Goal: Information Seeking & Learning: Find specific page/section

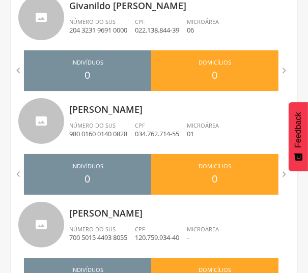
scroll to position [589, 0]
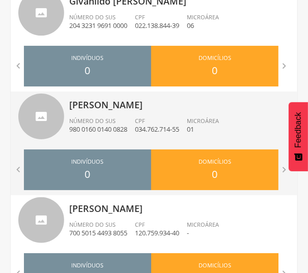
click at [157, 102] on p "[PERSON_NAME]" at bounding box center [179, 101] width 220 height 20
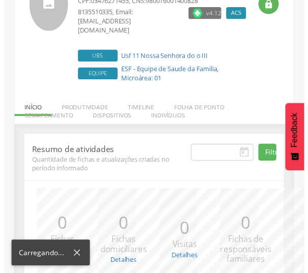
scroll to position [193, 0]
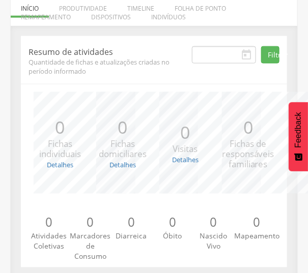
click at [156, 256] on div "Resumo de atividades Quantidade de fichas e atualizações criadas no período inf…" at bounding box center [154, 151] width 266 height 231
click at [163, 253] on div "Resumo de atividades Quantidade de fichas e atualizações criadas no período inf…" at bounding box center [154, 151] width 266 height 231
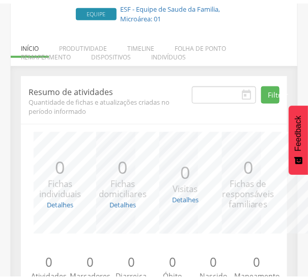
scroll to position [138, 0]
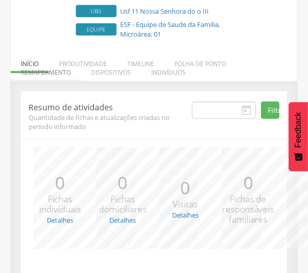
click at [57, 63] on li "Remapeamento" at bounding box center [46, 70] width 70 height 24
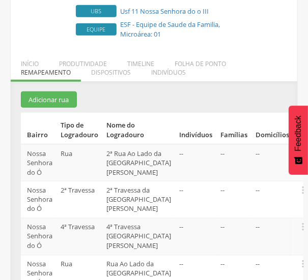
click at [188, 91] on section "Adicionar rua Bairro Tipo de Logradouro Nome do Logradouro Indivíduos Famílias …" at bounding box center [154, 275] width 266 height 368
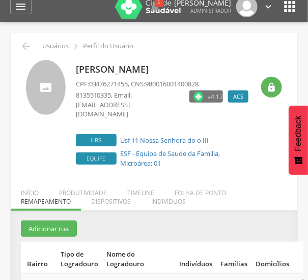
scroll to position [0, 0]
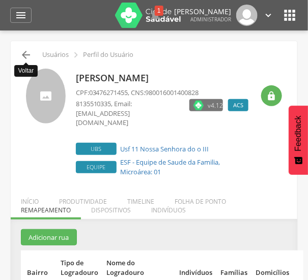
click at [22, 55] on icon "" at bounding box center [26, 55] width 12 height 12
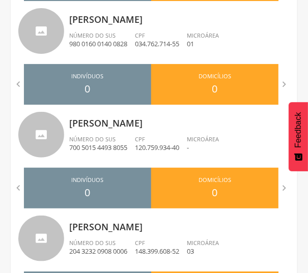
scroll to position [693, 0]
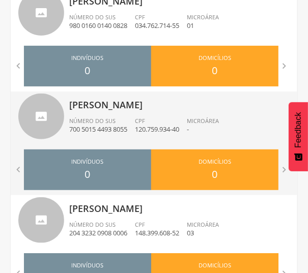
click at [131, 108] on p "[PERSON_NAME]" at bounding box center [179, 101] width 220 height 20
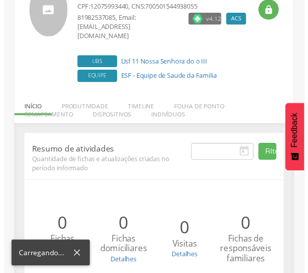
scroll to position [187, 0]
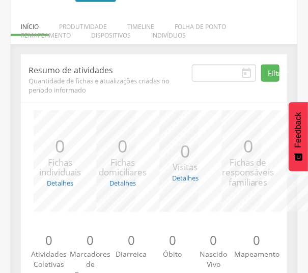
scroll to position [150, 0]
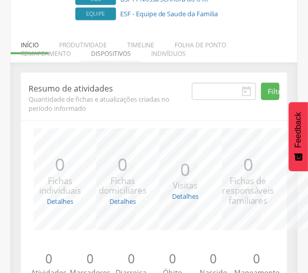
click at [87, 39] on li "Dispositivos" at bounding box center [111, 51] width 60 height 24
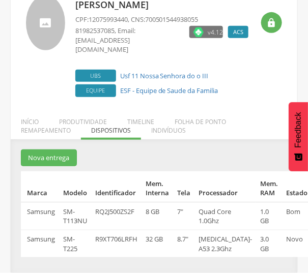
scroll to position [63, 0]
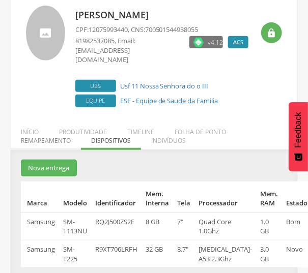
click at [55, 134] on li "Remapeamento" at bounding box center [46, 138] width 70 height 24
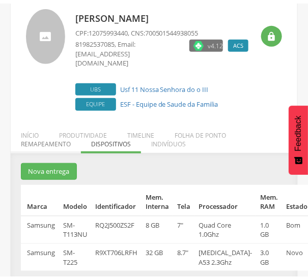
scroll to position [150, 0]
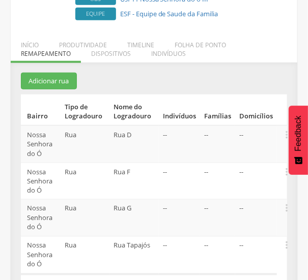
click at [6, 99] on div " Supervisão  Distritos  Ubs adicionar ubs  Distrito Nossa Senhora do Ó Coor…" at bounding box center [154, 21] width 308 height 280
drag, startPoint x: 111, startPoint y: 127, endPoint x: 134, endPoint y: 126, distance: 22.4
click at [134, 126] on td "Rua D" at bounding box center [133, 144] width 49 height 37
copy td "Rua D"
drag, startPoint x: 110, startPoint y: 158, endPoint x: 138, endPoint y: 163, distance: 27.8
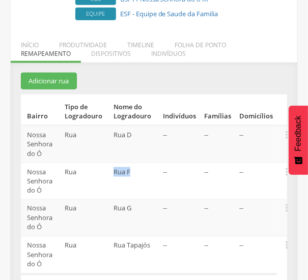
click at [138, 163] on td "Rua F" at bounding box center [133, 181] width 49 height 37
copy td "Rua F"
drag, startPoint x: 108, startPoint y: 198, endPoint x: 141, endPoint y: 197, distance: 33.6
click at [141, 200] on tr "[GEOGRAPHIC_DATA] Rua Rua G -- -- --  Editar Alocar famílias Desalocar família…" at bounding box center [154, 218] width 266 height 37
copy tr "Rua G"
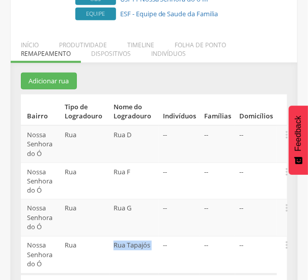
drag, startPoint x: 109, startPoint y: 237, endPoint x: 161, endPoint y: 238, distance: 52.4
click at [161, 238] on tr "[GEOGRAPHIC_DATA] -- -- --  Editar Alocar famílias Desalocar famílias Desvincu…" at bounding box center [154, 255] width 266 height 38
copy tr "Rua Tapajós"
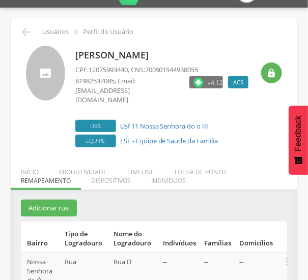
scroll to position [0, 0]
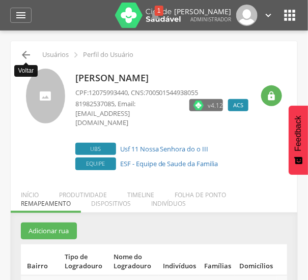
click at [23, 53] on icon "" at bounding box center [26, 55] width 12 height 12
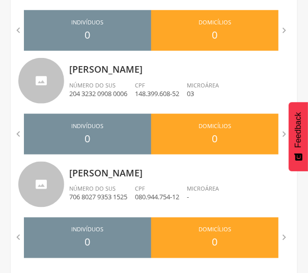
scroll to position [840, 0]
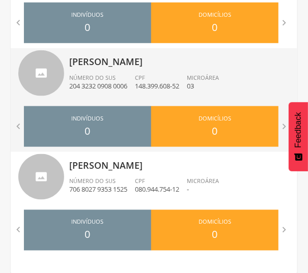
click at [127, 60] on p "[PERSON_NAME]" at bounding box center [179, 58] width 220 height 20
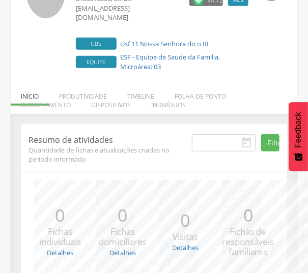
scroll to position [193, 0]
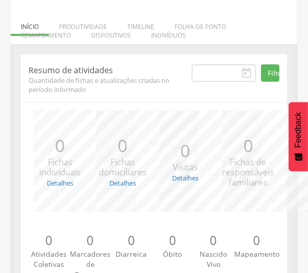
click at [148, 44] on div "Resumo de atividades Quantidade de fichas e atualizações criadas no período inf…" at bounding box center [154, 172] width 286 height 257
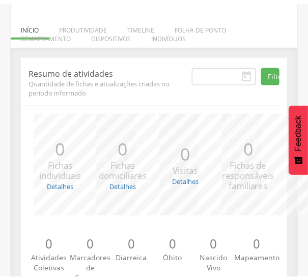
scroll to position [157, 0]
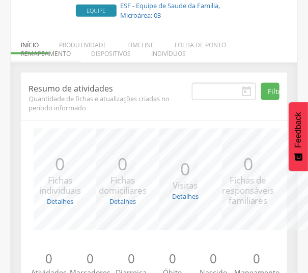
click at [57, 43] on li "Remapeamento" at bounding box center [46, 51] width 70 height 24
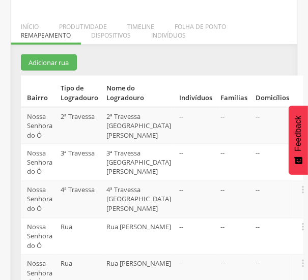
scroll to position [193, 0]
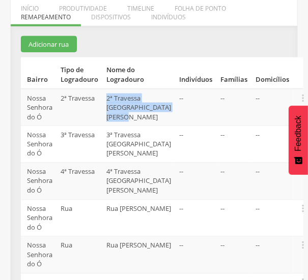
drag, startPoint x: 110, startPoint y: 87, endPoint x: 152, endPoint y: 109, distance: 47.5
click at [152, 109] on td "2ª Travessa [GEOGRAPHIC_DATA][PERSON_NAME]" at bounding box center [138, 107] width 73 height 37
copy td "2ª Travessa [GEOGRAPHIC_DATA][PERSON_NAME]"
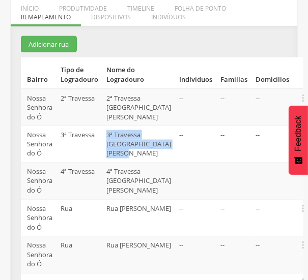
drag, startPoint x: 110, startPoint y: 124, endPoint x: 152, endPoint y: 149, distance: 49.1
click at [152, 149] on td "3ª Travessa [GEOGRAPHIC_DATA][PERSON_NAME]" at bounding box center [138, 144] width 73 height 37
copy td "3ª Travessa [GEOGRAPHIC_DATA][PERSON_NAME]"
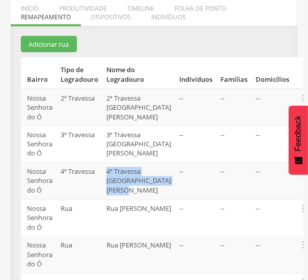
drag, startPoint x: 110, startPoint y: 163, endPoint x: 154, endPoint y: 178, distance: 46.8
click at [154, 178] on td "4ª Travessa [GEOGRAPHIC_DATA][PERSON_NAME]" at bounding box center [138, 181] width 73 height 37
copy td "4ª Travessa [GEOGRAPHIC_DATA][PERSON_NAME]"
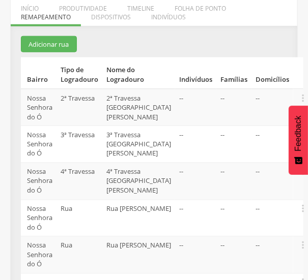
click at [108, 200] on td "Rua [PERSON_NAME]" at bounding box center [138, 218] width 73 height 37
drag, startPoint x: 108, startPoint y: 200, endPoint x: 142, endPoint y: 217, distance: 37.5
click at [142, 217] on td "Rua [PERSON_NAME]" at bounding box center [138, 218] width 73 height 37
copy td "Rua [PERSON_NAME]"
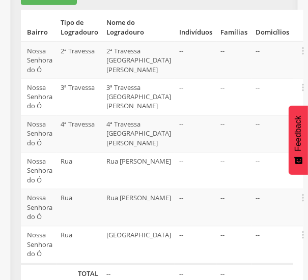
scroll to position [249, 0]
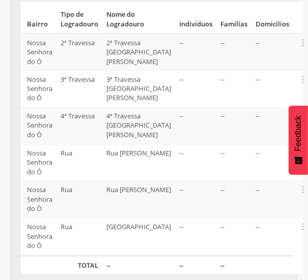
drag, startPoint x: 113, startPoint y: 178, endPoint x: 151, endPoint y: 192, distance: 40.0
click at [151, 192] on td "Rua [PERSON_NAME]" at bounding box center [138, 199] width 73 height 37
copy td "Rua [PERSON_NAME]"
drag, startPoint x: 109, startPoint y: 213, endPoint x: 160, endPoint y: 229, distance: 53.6
click at [160, 229] on tr "Nossa Senhora do Ó [GEOGRAPHIC_DATA] -- -- --  Editar Alocar famílias Desaloca…" at bounding box center [162, 237] width 282 height 38
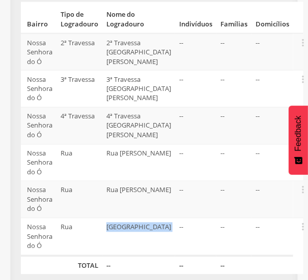
copy td "[GEOGRAPHIC_DATA]"
click at [296, 193] on div "Resumo de atividades Quantidade de fichas e atualizações criadas no período inf…" at bounding box center [154, 135] width 286 height 309
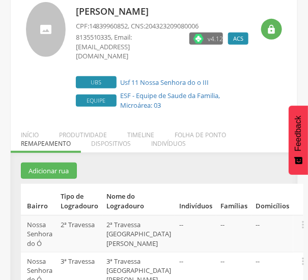
scroll to position [0, 0]
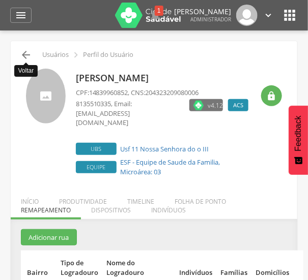
click at [23, 58] on icon "" at bounding box center [26, 55] width 12 height 12
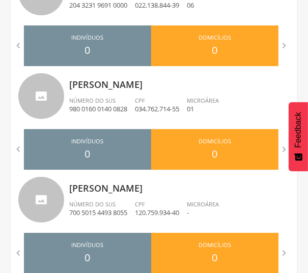
scroll to position [840, 0]
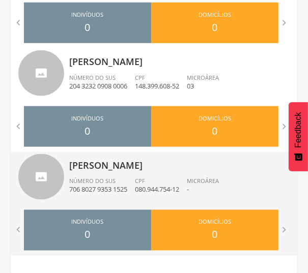
click at [111, 163] on p "[PERSON_NAME]" at bounding box center [179, 162] width 220 height 20
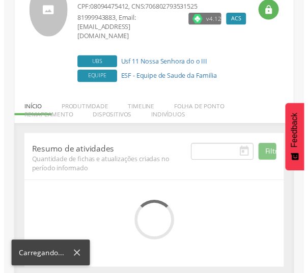
scroll to position [187, 0]
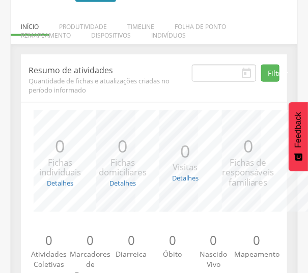
click at [147, 29] on div " Usuários  Perfil do Usuário [PERSON_NAME] CPF: 08094475412 , CNS: 7068027935…" at bounding box center [154, 87] width 286 height 428
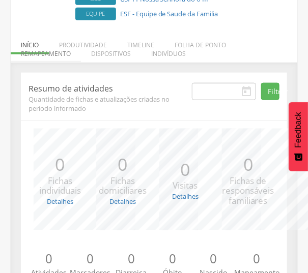
click at [56, 45] on li "Remapeamento" at bounding box center [46, 51] width 70 height 24
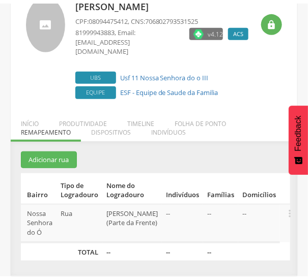
scroll to position [67, 0]
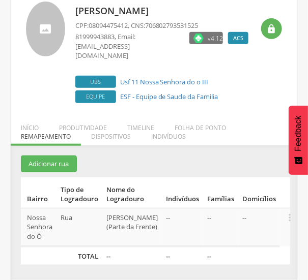
click at [11, 156] on div "Resumo de atividades Quantidade de fichas e atualizações criadas no período inf…" at bounding box center [154, 218] width 286 height 125
drag, startPoint x: 111, startPoint y: 206, endPoint x: 142, endPoint y: 239, distance: 44.9
click at [142, 239] on td "[PERSON_NAME] (Parte da Frente)" at bounding box center [131, 227] width 59 height 38
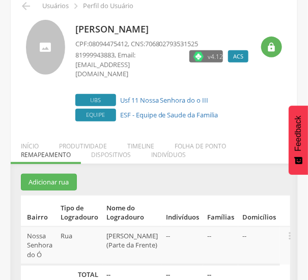
click at [10, 26] on div " Supervisão  Distritos  Ubs adicionar ubs  Distrito Nossa Senhora do Ó Coor…" at bounding box center [154, 122] width 308 height 280
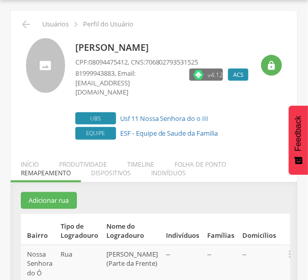
scroll to position [12, 0]
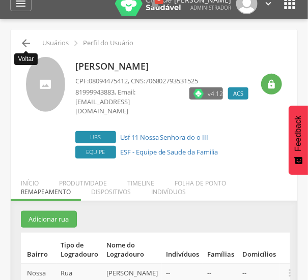
click at [20, 43] on icon "" at bounding box center [26, 43] width 12 height 12
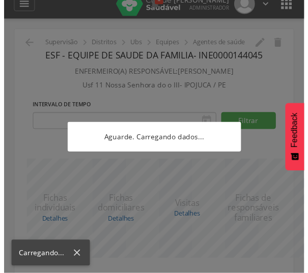
scroll to position [67, 0]
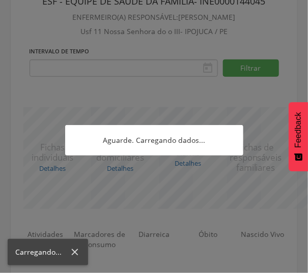
click at [23, 86] on div at bounding box center [154, 136] width 308 height 273
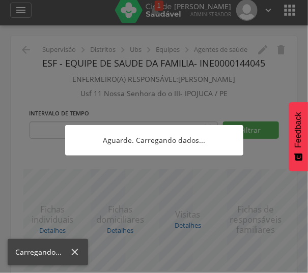
scroll to position [0, 0]
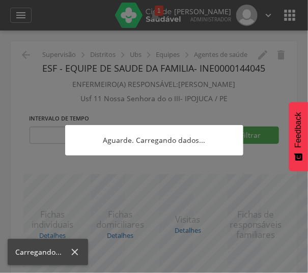
click at [16, 77] on div at bounding box center [154, 136] width 308 height 273
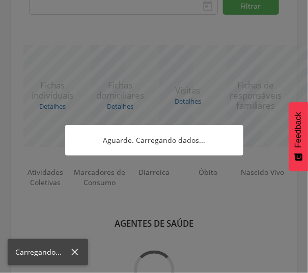
scroll to position [175, 0]
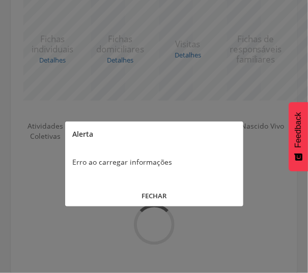
click at [158, 192] on button "FECHAR" at bounding box center [154, 196] width 178 height 22
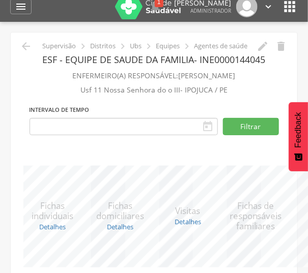
scroll to position [0, 0]
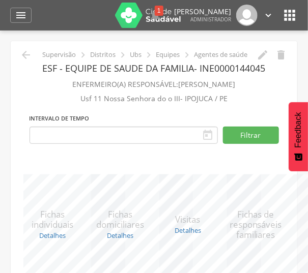
click at [294, 71] on div " Supervisão  Distritos  Ubs  Equipes  Agentes de saúde   ESF - Equipe de…" at bounding box center [154, 244] width 286 height 407
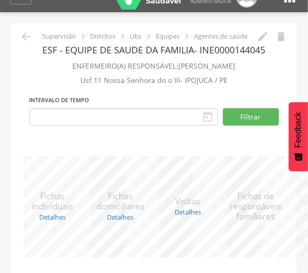
click at [170, 114] on div "Intervalo de Tempo  Selecione um intervalo de tempo" at bounding box center [123, 111] width 188 height 36
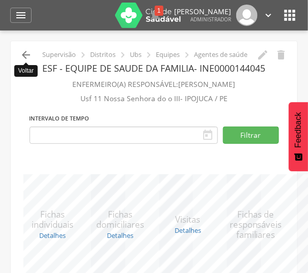
click at [25, 58] on icon "" at bounding box center [26, 55] width 12 height 12
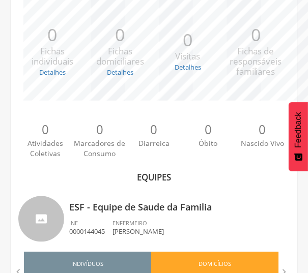
scroll to position [175, 0]
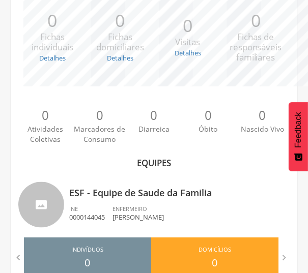
click at [23, 133] on div "0 Atividades Coletivas" at bounding box center [45, 126] width 54 height 38
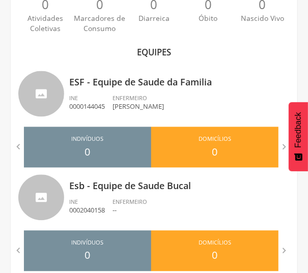
scroll to position [308, 0]
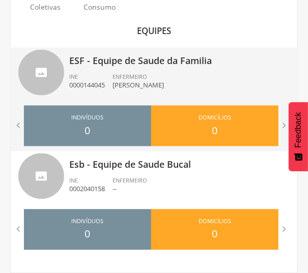
click at [149, 65] on p "ESF - Equipe de Saude da Familia" at bounding box center [179, 58] width 220 height 20
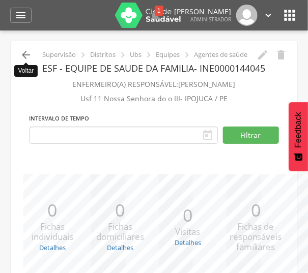
click at [27, 55] on icon "" at bounding box center [26, 55] width 12 height 12
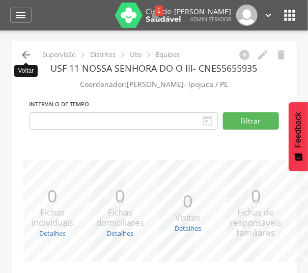
click at [24, 55] on icon "" at bounding box center [26, 55] width 12 height 12
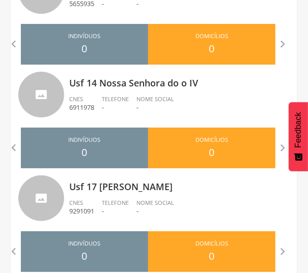
scroll to position [622, 0]
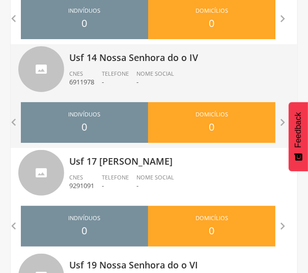
click at [168, 71] on span "Nome Social" at bounding box center [155, 74] width 38 height 8
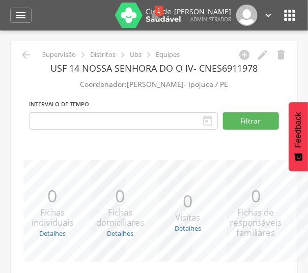
scroll to position [308, 0]
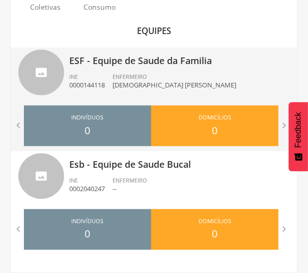
click at [142, 60] on p "ESF - Equipe de Saude da Familia" at bounding box center [179, 58] width 220 height 20
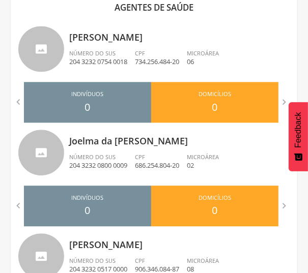
scroll to position [347, 0]
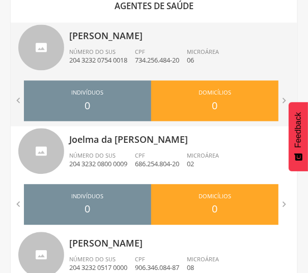
click at [121, 43] on div "Cosme [PERSON_NAME] Número do SUS 204 3232 0754 0018 CPF 734.256.484-20 Microár…" at bounding box center [179, 48] width 220 height 53
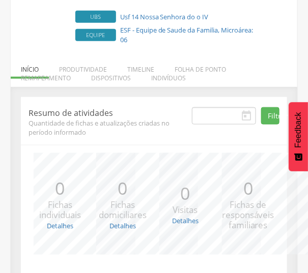
scroll to position [112, 0]
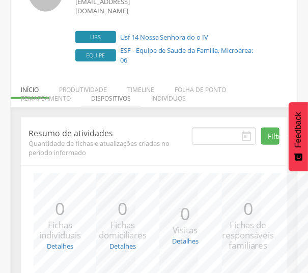
click at [91, 84] on li "Dispositivos" at bounding box center [111, 96] width 60 height 24
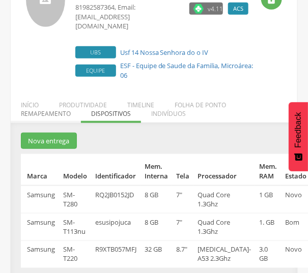
click at [60, 109] on li "Remapeamento" at bounding box center [46, 111] width 70 height 24
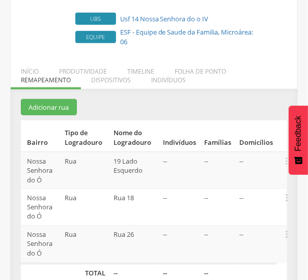
scroll to position [138, 0]
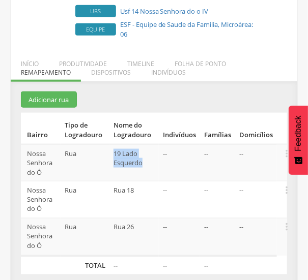
drag, startPoint x: 114, startPoint y: 142, endPoint x: 146, endPoint y: 154, distance: 34.1
click at [146, 154] on td "19 Lado Esquerdo" at bounding box center [133, 162] width 49 height 37
drag, startPoint x: 139, startPoint y: 180, endPoint x: 109, endPoint y: 180, distance: 30.5
click at [109, 181] on tr "[GEOGRAPHIC_DATA] Rua Rua 18 -- -- --  Editar Alocar famílias Desalocar famíli…" at bounding box center [154, 199] width 266 height 37
drag, startPoint x: 145, startPoint y: 215, endPoint x: 109, endPoint y: 217, distance: 36.1
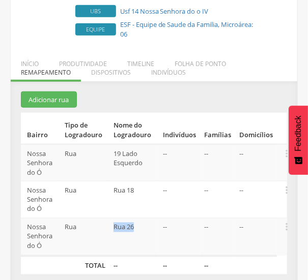
click at [109, 218] on tr "[GEOGRAPHIC_DATA] Rua Rua 26 -- -- --  Editar Alocar famílias Desalocar famíli…" at bounding box center [154, 237] width 266 height 38
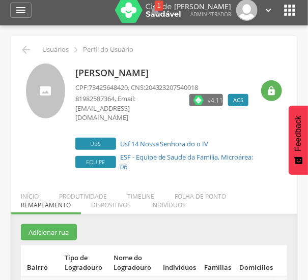
scroll to position [0, 0]
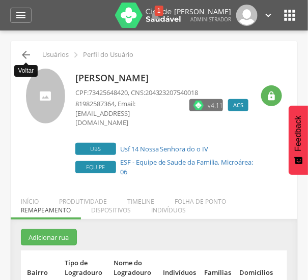
click at [25, 57] on icon "" at bounding box center [26, 55] width 12 height 12
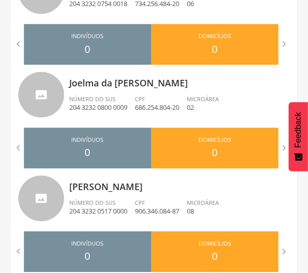
scroll to position [406, 0]
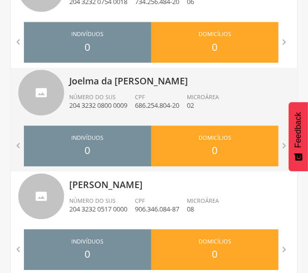
click at [138, 80] on p "Joelma da [PERSON_NAME]" at bounding box center [179, 78] width 220 height 20
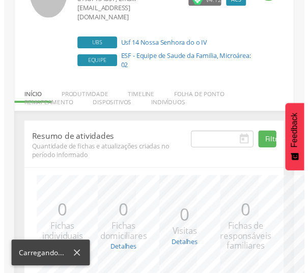
scroll to position [206, 0]
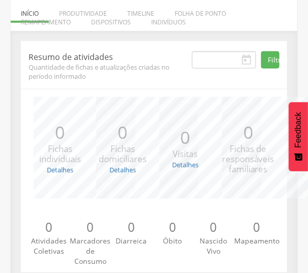
click at [132, 70] on div "Resumo de atividades Quantidade de fichas e atualizações criadas no período inf…" at bounding box center [154, 156] width 266 height 231
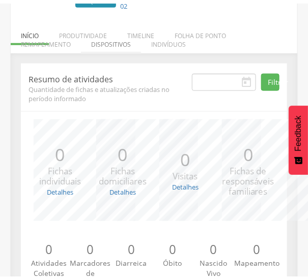
scroll to position [151, 0]
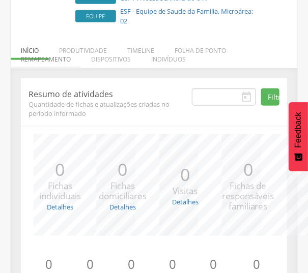
click at [63, 60] on li "Remapeamento" at bounding box center [46, 57] width 70 height 24
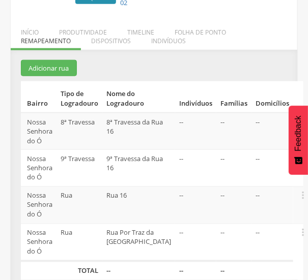
scroll to position [188, 0]
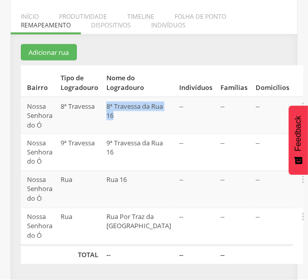
drag, startPoint x: 113, startPoint y: 107, endPoint x: 148, endPoint y: 119, distance: 36.7
click at [148, 119] on td "8ª Travessa da Rua 16" at bounding box center [138, 115] width 73 height 37
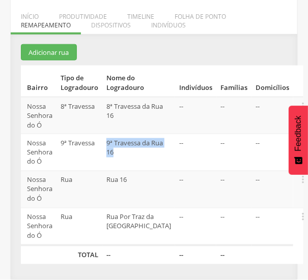
drag, startPoint x: 112, startPoint y: 142, endPoint x: 147, endPoint y: 154, distance: 37.0
click at [147, 154] on td "9ª Travessa da Rua 16" at bounding box center [138, 152] width 73 height 37
drag, startPoint x: 112, startPoint y: 178, endPoint x: 145, endPoint y: 185, distance: 33.2
click at [145, 185] on td "Rua 16" at bounding box center [138, 189] width 73 height 37
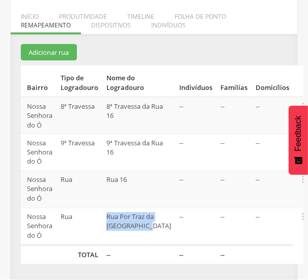
drag, startPoint x: 111, startPoint y: 213, endPoint x: 152, endPoint y: 239, distance: 48.4
click at [152, 239] on td "Rua Por Traz da [GEOGRAPHIC_DATA]" at bounding box center [138, 227] width 73 height 38
click at [192, 57] on div "Resumo de atividades Quantidade de fichas e atualizações criadas no período inf…" at bounding box center [154, 156] width 286 height 245
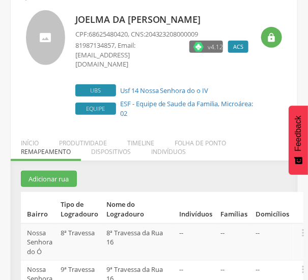
scroll to position [40, 0]
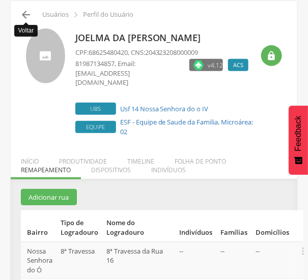
click at [23, 11] on icon "" at bounding box center [26, 15] width 12 height 12
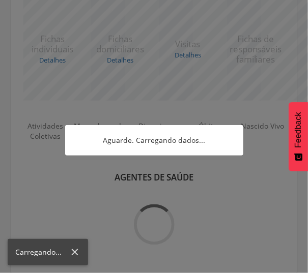
scroll to position [188, 0]
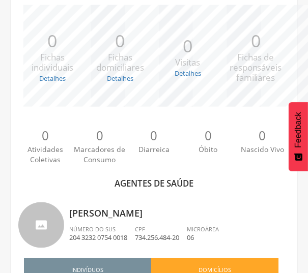
click at [21, 94] on div "*** 0 Fichas individuais Detalhes Novas: 0 Atualizadas: 0 *** 0 Fichas domicili…" at bounding box center [153, 61] width 271 height 112
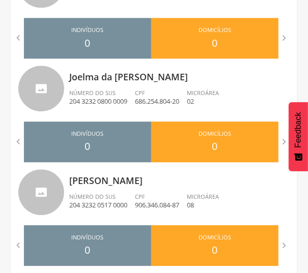
scroll to position [428, 0]
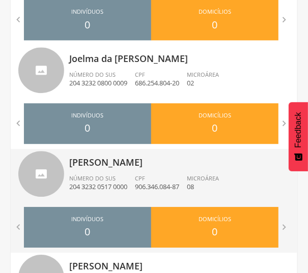
click at [113, 162] on p "[PERSON_NAME]" at bounding box center [179, 159] width 220 height 20
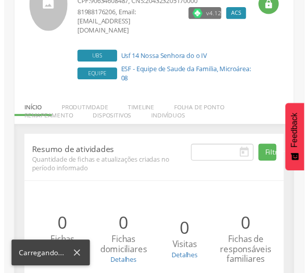
scroll to position [193, 0]
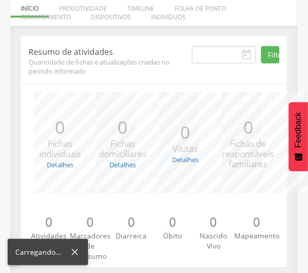
click at [15, 155] on div "Resumo de atividades Quantidade de fichas e atualizações criadas no período inf…" at bounding box center [153, 151] width 281 height 231
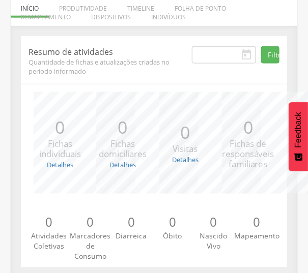
click at [11, 133] on div "Resumo de atividades Quantidade de fichas e atualizações criadas no período inf…" at bounding box center [154, 159] width 286 height 247
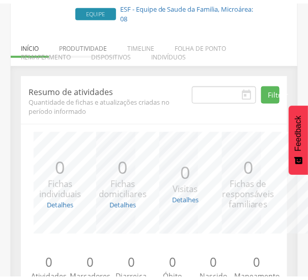
scroll to position [138, 0]
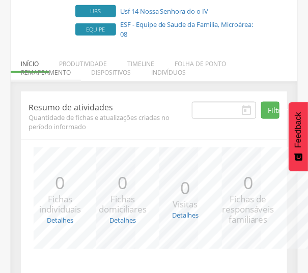
click at [60, 61] on li "Remapeamento" at bounding box center [46, 70] width 70 height 24
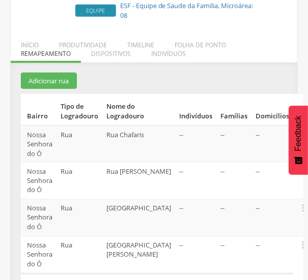
click at [218, 78] on div "Resumo de atividades Quantidade de fichas e atualizações criadas no período inf…" at bounding box center [154, 185] width 286 height 245
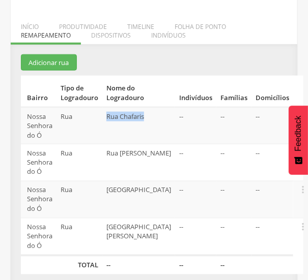
drag, startPoint x: 112, startPoint y: 104, endPoint x: 158, endPoint y: 107, distance: 45.9
click at [158, 107] on td "Rua Chafaris" at bounding box center [138, 125] width 73 height 37
drag, startPoint x: 112, startPoint y: 142, endPoint x: 156, endPoint y: 156, distance: 45.8
click at [156, 156] on td "Rua [PERSON_NAME]" at bounding box center [138, 162] width 73 height 37
drag, startPoint x: 152, startPoint y: 179, endPoint x: 112, endPoint y: 181, distance: 40.2
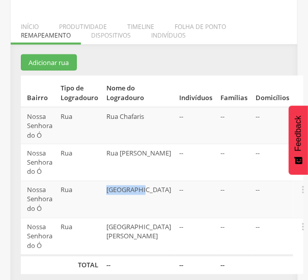
click at [112, 181] on td "[GEOGRAPHIC_DATA]" at bounding box center [138, 199] width 73 height 37
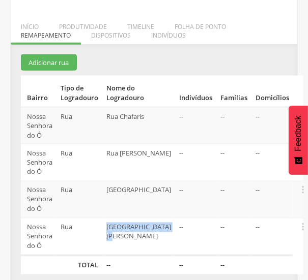
drag, startPoint x: 113, startPoint y: 218, endPoint x: 153, endPoint y: 226, distance: 40.4
click at [153, 226] on td "[GEOGRAPHIC_DATA][PERSON_NAME]" at bounding box center [138, 237] width 73 height 38
click at [151, 45] on div " Usuários  Perfil do Usuário [PERSON_NAME] CPF: 90634608487 , CNS: 2043232051…" at bounding box center [154, 77] width 286 height 423
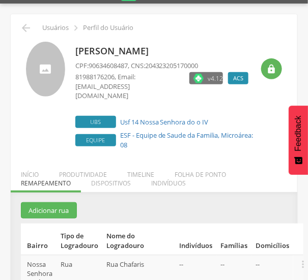
scroll to position [9, 0]
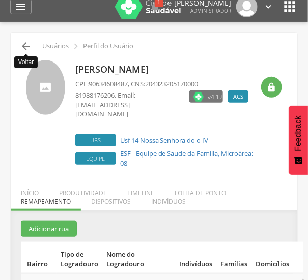
click at [26, 46] on icon "" at bounding box center [26, 46] width 12 height 12
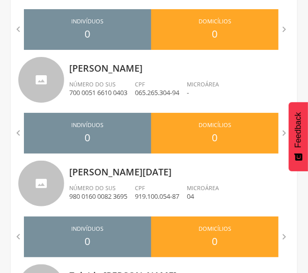
scroll to position [628, 0]
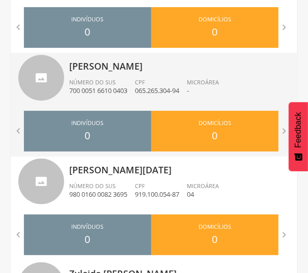
click at [107, 67] on p "[PERSON_NAME]" at bounding box center [179, 63] width 220 height 20
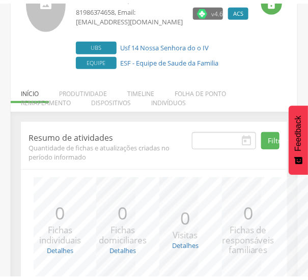
scroll to position [91, 0]
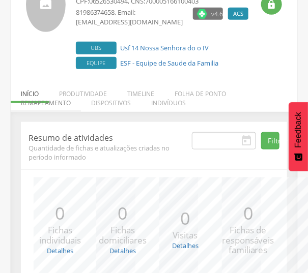
click at [53, 98] on li "Remapeamento" at bounding box center [46, 100] width 70 height 24
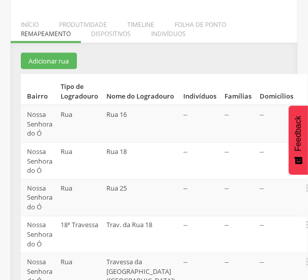
scroll to position [205, 0]
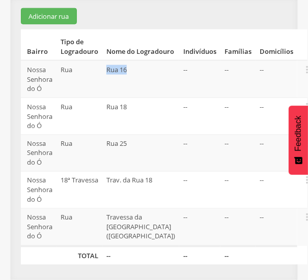
drag, startPoint x: 109, startPoint y: 68, endPoint x: 139, endPoint y: 71, distance: 30.6
click at [139, 71] on td "Rua 16" at bounding box center [140, 78] width 77 height 37
drag, startPoint x: 137, startPoint y: 107, endPoint x: 102, endPoint y: 108, distance: 35.1
click at [102, 108] on tr "[GEOGRAPHIC_DATA] Rua Rua 18 -- -- --  Editar Alocar famílias Desalocar famíli…" at bounding box center [164, 116] width 286 height 37
drag, startPoint x: 142, startPoint y: 146, endPoint x: 104, endPoint y: 145, distance: 38.2
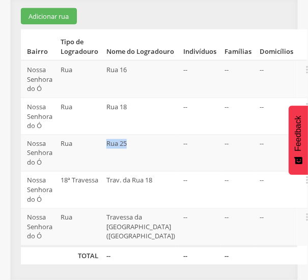
click at [104, 145] on tr "[GEOGRAPHIC_DATA] Rua Rua 25 -- -- --  Editar Alocar famílias Desalocar famíli…" at bounding box center [164, 153] width 286 height 37
drag, startPoint x: 139, startPoint y: 185, endPoint x: 99, endPoint y: 183, distance: 40.7
click at [99, 183] on tr "Nossa Senhora do Ó 18ª Travessa Trav. da Rua 18 -- -- --  Editar Alocar famíli…" at bounding box center [164, 190] width 286 height 37
click at [129, 198] on td "Trav. da Rua 18" at bounding box center [140, 190] width 77 height 37
drag, startPoint x: 127, startPoint y: 193, endPoint x: 111, endPoint y: 175, distance: 23.8
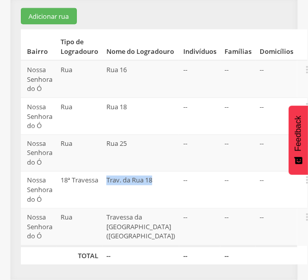
click at [111, 175] on td "Trav. da Rua 18" at bounding box center [140, 190] width 77 height 37
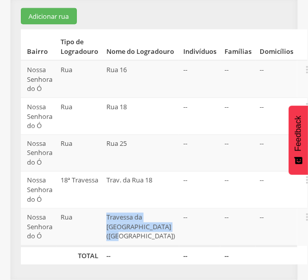
drag, startPoint x: 111, startPoint y: 215, endPoint x: 153, endPoint y: 233, distance: 46.4
click at [153, 233] on td "Travessa da [GEOGRAPHIC_DATA] ([GEOGRAPHIC_DATA])" at bounding box center [140, 228] width 77 height 38
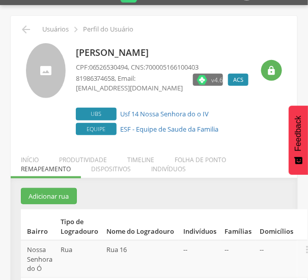
scroll to position [25, 0]
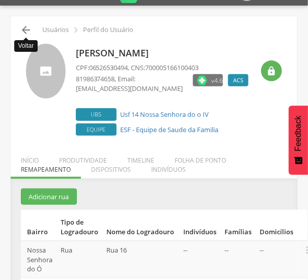
click at [21, 30] on icon "" at bounding box center [26, 30] width 12 height 12
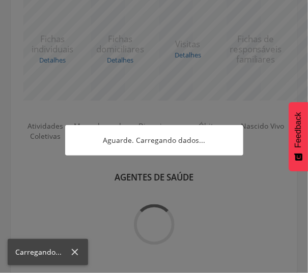
scroll to position [205, 0]
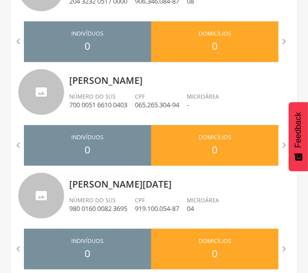
scroll to position [608, 0]
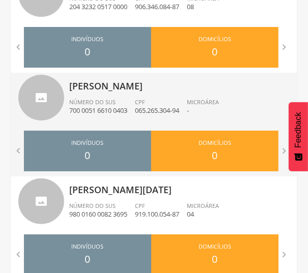
click at [12, 136] on div " Indivíduos 0 Domicílios 0 Visitas 0 Famílias 0 At. Coletivas 0 Consumo 0 Diar…" at bounding box center [154, 151] width 286 height 51
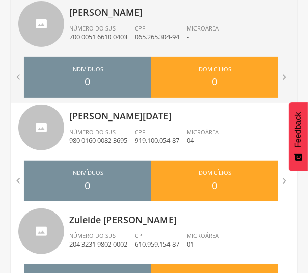
scroll to position [700, 0]
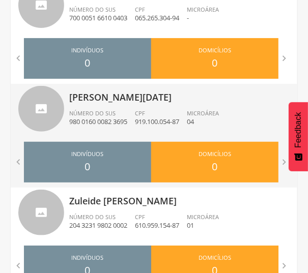
click at [105, 107] on div "[PERSON_NAME][DATE] do Nascimento Número do SUS 980 0160 0082 3695 CPF 919.100.…" at bounding box center [179, 110] width 220 height 53
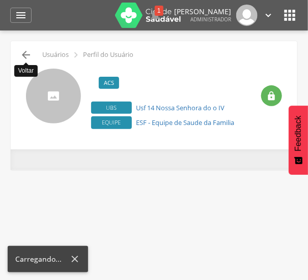
click at [23, 52] on icon "" at bounding box center [26, 55] width 12 height 12
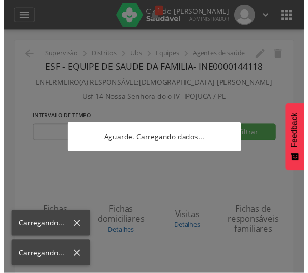
scroll to position [30, 0]
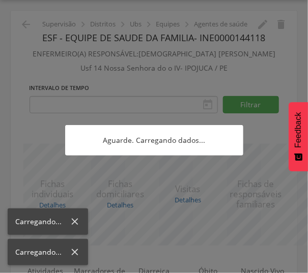
click at [30, 73] on div at bounding box center [154, 136] width 308 height 273
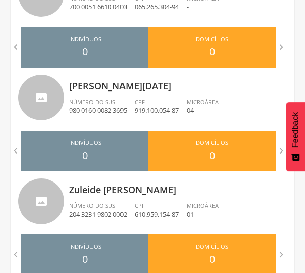
scroll to position [732, 0]
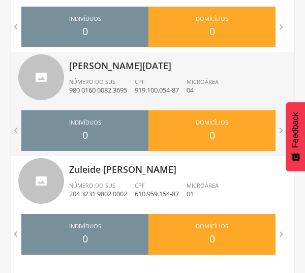
click at [117, 63] on p "[PERSON_NAME][DATE]" at bounding box center [178, 62] width 218 height 20
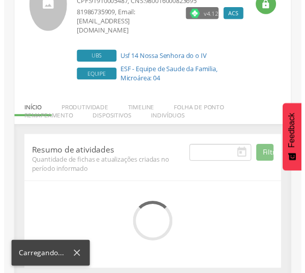
scroll to position [193, 0]
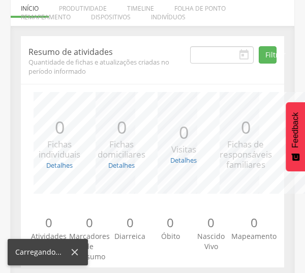
click at [17, 94] on div "Resumo de atividades Quantidade de fichas e atualizações criadas no período inf…" at bounding box center [152, 151] width 279 height 231
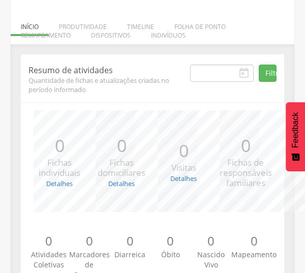
click at [147, 30] on div " Usuários  Perfil do Usuário [PERSON_NAME][DATE] CPF: 91910005487 , CNS: 9800…" at bounding box center [153, 83] width 284 height 435
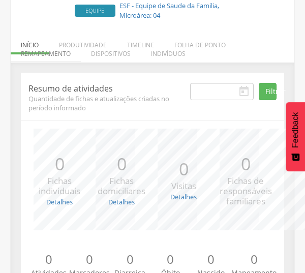
click at [61, 43] on li "Remapeamento" at bounding box center [46, 51] width 70 height 24
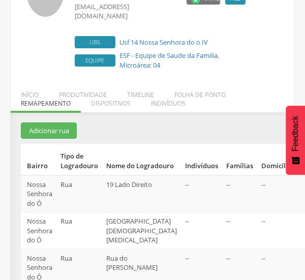
scroll to position [120, 0]
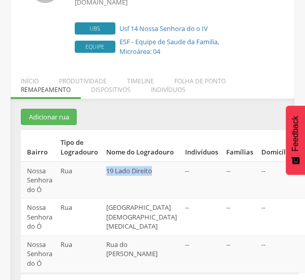
drag, startPoint x: 109, startPoint y: 162, endPoint x: 138, endPoint y: 173, distance: 31.1
click at [138, 173] on td "19 Lado Direito" at bounding box center [141, 180] width 79 height 37
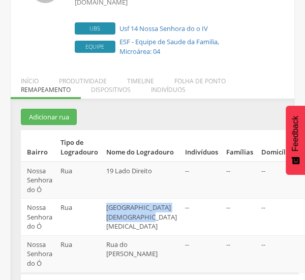
drag, startPoint x: 110, startPoint y: 193, endPoint x: 155, endPoint y: 217, distance: 50.5
click at [155, 217] on td "[GEOGRAPHIC_DATA] [DEMOGRAPHIC_DATA] [MEDICAL_DATA]" at bounding box center [141, 217] width 79 height 37
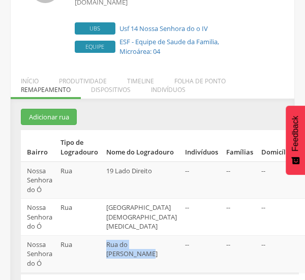
drag, startPoint x: 111, startPoint y: 231, endPoint x: 151, endPoint y: 250, distance: 44.6
click at [151, 250] on td "Rua do [PERSON_NAME]" at bounding box center [141, 254] width 79 height 38
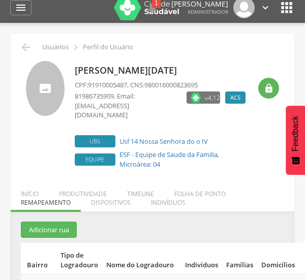
scroll to position [0, 0]
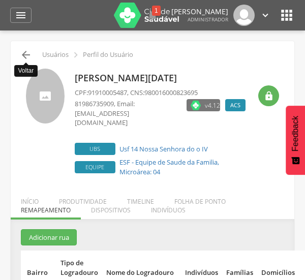
click at [25, 54] on icon "" at bounding box center [26, 55] width 12 height 12
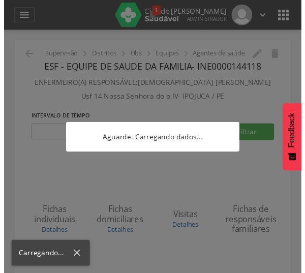
scroll to position [138, 0]
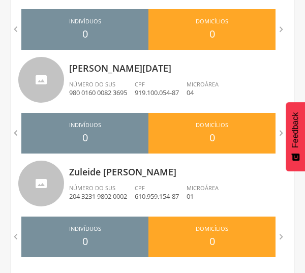
scroll to position [736, 0]
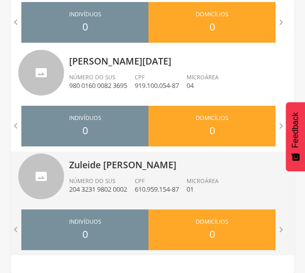
click at [115, 166] on p "Zuleide [PERSON_NAME]" at bounding box center [178, 161] width 218 height 20
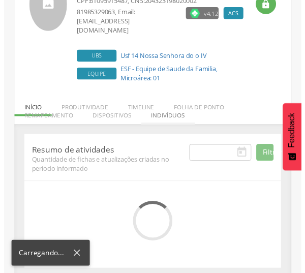
scroll to position [193, 0]
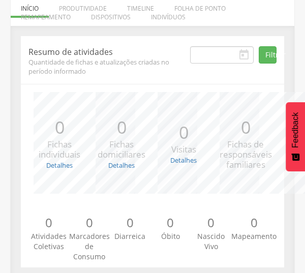
click at [11, 119] on div "Resumo de atividades Quantidade de fichas e atualizações criadas no período inf…" at bounding box center [153, 159] width 284 height 247
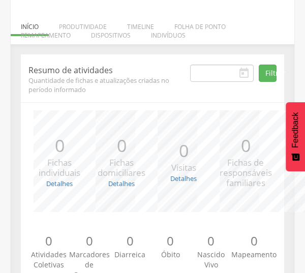
click at [121, 44] on div "Resumo de atividades Quantidade de fichas e atualizações criadas no período inf…" at bounding box center [153, 172] width 284 height 257
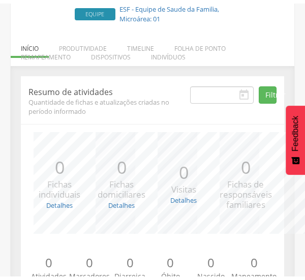
scroll to position [138, 0]
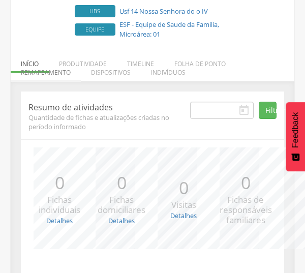
click at [57, 62] on li "Remapeamento" at bounding box center [46, 70] width 70 height 24
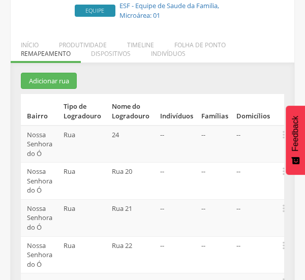
click at [168, 86] on section "Adicionar rua Bairro Tipo de Logradouro Nome do Logradouro Indivíduos Famílias …" at bounding box center [152, 220] width 263 height 294
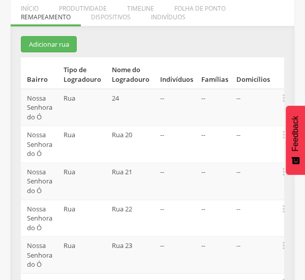
scroll to position [212, 0]
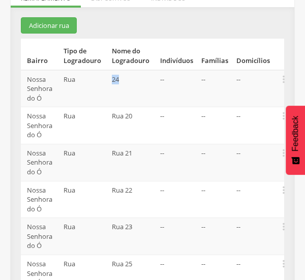
drag, startPoint x: 109, startPoint y: 70, endPoint x: 127, endPoint y: 71, distance: 17.9
click at [127, 71] on td "24" at bounding box center [132, 88] width 48 height 37
drag, startPoint x: 112, startPoint y: 105, endPoint x: 139, endPoint y: 108, distance: 27.6
click at [139, 108] on td "Rua 20" at bounding box center [132, 125] width 48 height 37
drag, startPoint x: 140, startPoint y: 142, endPoint x: 106, endPoint y: 143, distance: 34.1
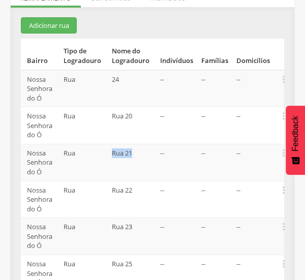
click at [106, 144] on tr "[GEOGRAPHIC_DATA] Rua Rua 21 -- -- --  Editar Alocar famílias Desalocar famíli…" at bounding box center [152, 162] width 263 height 37
drag, startPoint x: 141, startPoint y: 182, endPoint x: 105, endPoint y: 180, distance: 36.2
click at [105, 181] on tr "[GEOGRAPHIC_DATA] Rua Rua 22 -- -- --  Editar Alocar famílias Desalocar famíli…" at bounding box center [152, 199] width 263 height 37
drag, startPoint x: 145, startPoint y: 213, endPoint x: 108, endPoint y: 220, distance: 37.6
click at [108, 220] on tr "[GEOGRAPHIC_DATA] Rua Rua 23 -- -- --  Editar Alocar famílias Desalocar famíli…" at bounding box center [152, 236] width 263 height 37
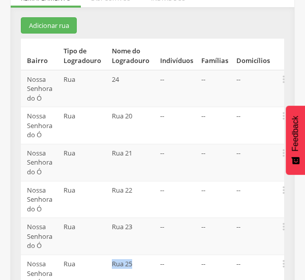
drag, startPoint x: 139, startPoint y: 251, endPoint x: 95, endPoint y: 253, distance: 44.3
click at [95, 255] on tr "[GEOGRAPHIC_DATA] Rua Rua 25 -- -- --  Editar Alocar famílias Desalocar famíli…" at bounding box center [152, 274] width 263 height 38
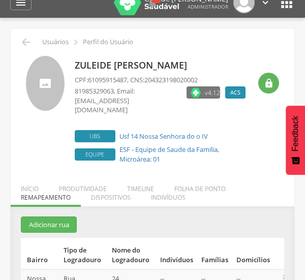
scroll to position [0, 0]
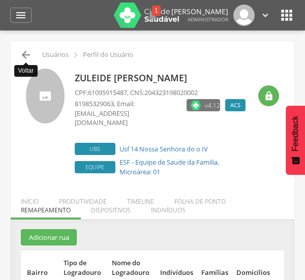
click at [25, 56] on icon "" at bounding box center [26, 55] width 12 height 12
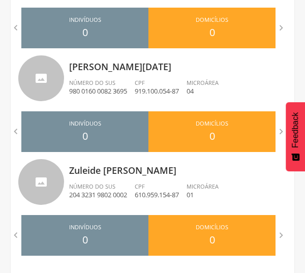
scroll to position [736, 0]
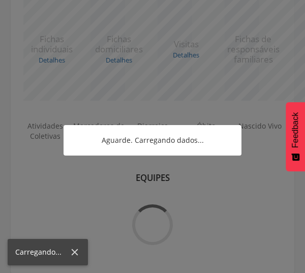
scroll to position [308, 0]
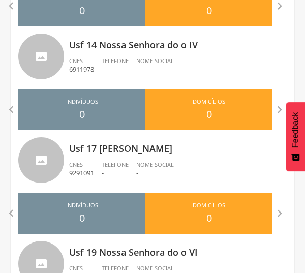
scroll to position [666, 0]
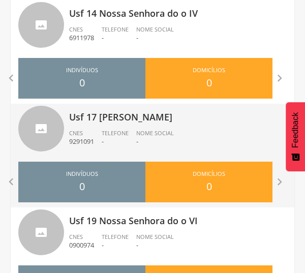
click at [112, 121] on p "Usf 17 [PERSON_NAME]" at bounding box center [178, 114] width 218 height 20
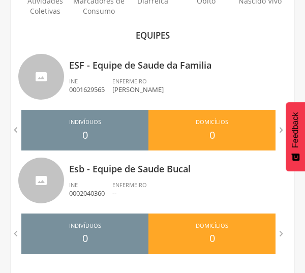
scroll to position [308, 0]
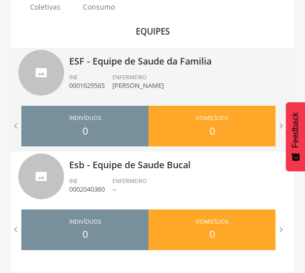
click at [156, 78] on div "ENFERMEIRO [PERSON_NAME]" at bounding box center [141, 81] width 59 height 17
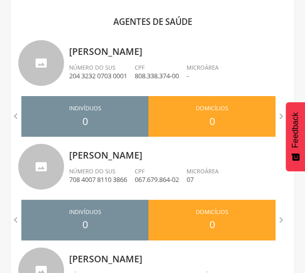
scroll to position [325, 0]
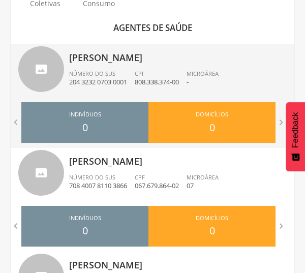
click at [137, 64] on div "[PERSON_NAME] Número do SUS 204 3232 0703 0001 CPF 808.338.374-00 Microárea -" at bounding box center [178, 70] width 218 height 53
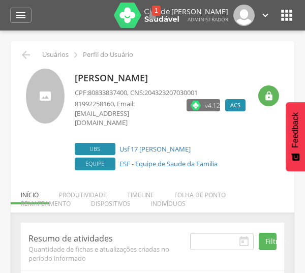
click at [241, 62] on div "[PERSON_NAME] CPF: 80833837400 , CNS: 204323207030001 81992258160 , Email: [EMA…" at bounding box center [152, 117] width 268 height 112
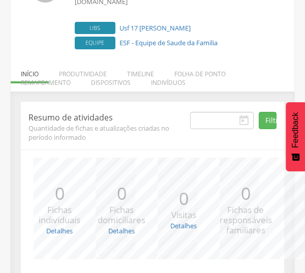
scroll to position [113, 0]
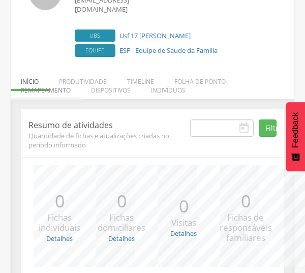
click at [65, 77] on li "Remapeamento" at bounding box center [46, 88] width 70 height 24
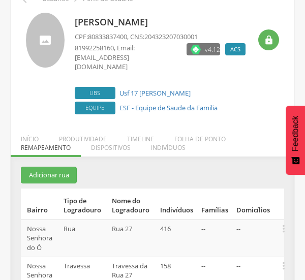
scroll to position [57, 0]
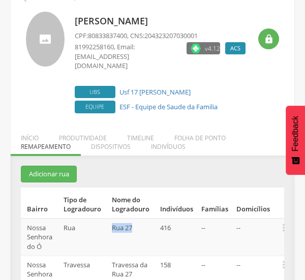
drag, startPoint x: 110, startPoint y: 214, endPoint x: 143, endPoint y: 221, distance: 34.1
click at [143, 221] on td "Rua 27" at bounding box center [132, 237] width 48 height 37
drag, startPoint x: 141, startPoint y: 261, endPoint x: 107, endPoint y: 251, distance: 36.0
click at [107, 256] on tr "[GEOGRAPHIC_DATA] Travessa Travessa da Rua 27 158 -- --  Editar Alocar família…" at bounding box center [152, 275] width 263 height 38
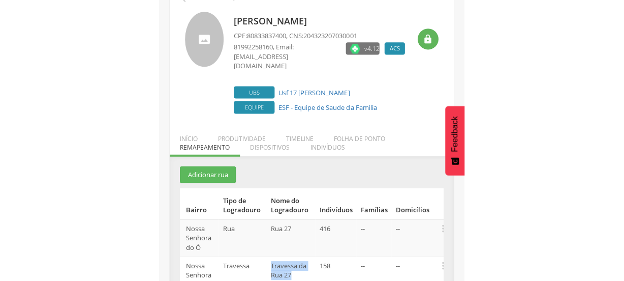
scroll to position [30, 0]
